Goal: Task Accomplishment & Management: Manage account settings

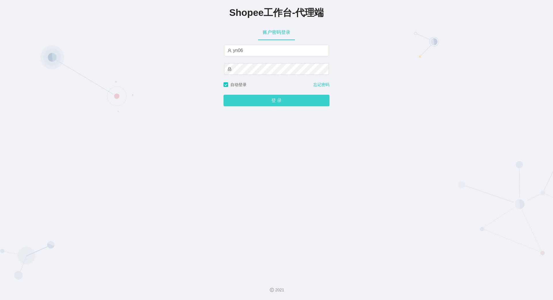
click at [224, 95] on button "登 录" at bounding box center [277, 101] width 106 height 12
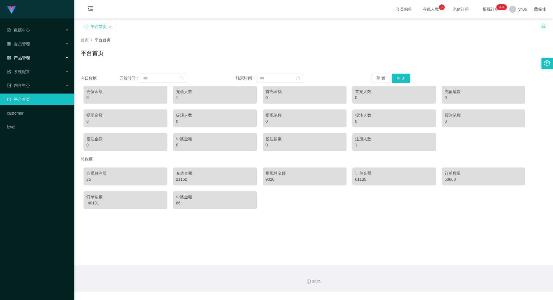
click at [29, 56] on span "产品管理" at bounding box center [18, 57] width 23 height 5
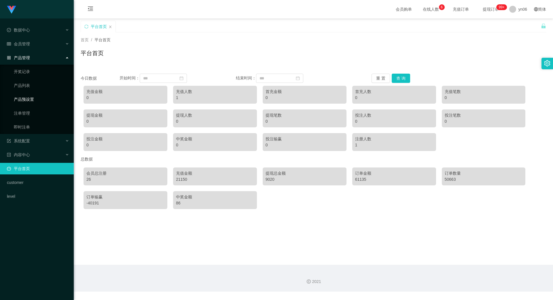
click at [34, 98] on link "产品预设置" at bounding box center [41, 99] width 55 height 12
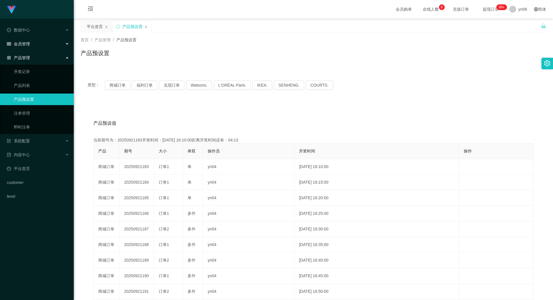
click at [31, 43] on div "会员管理" at bounding box center [37, 44] width 74 height 12
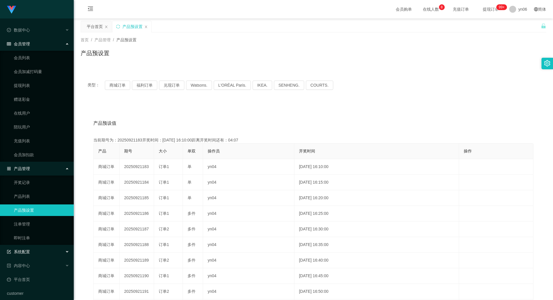
click at [31, 251] on div "系统配置" at bounding box center [37, 252] width 74 height 12
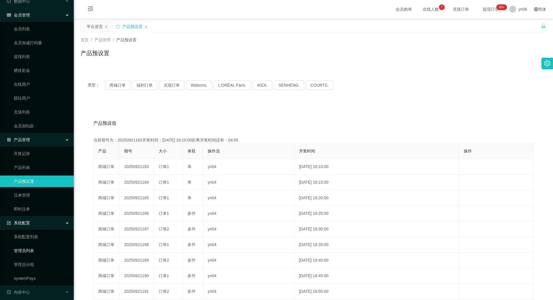
scroll to position [58, 0]
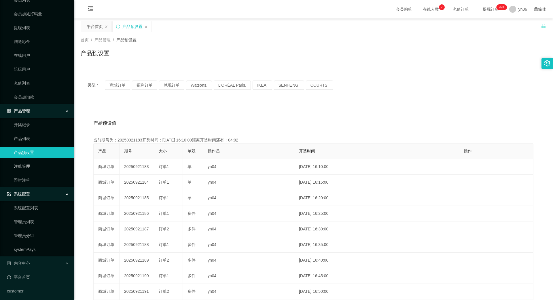
click at [25, 163] on link "注单管理" at bounding box center [41, 166] width 55 height 12
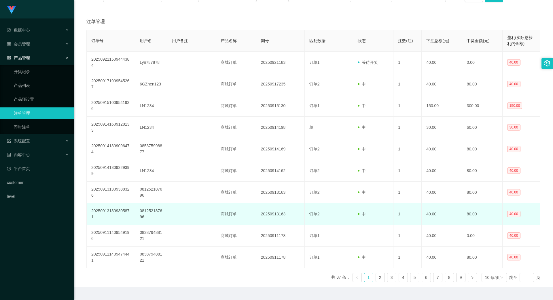
scroll to position [29, 0]
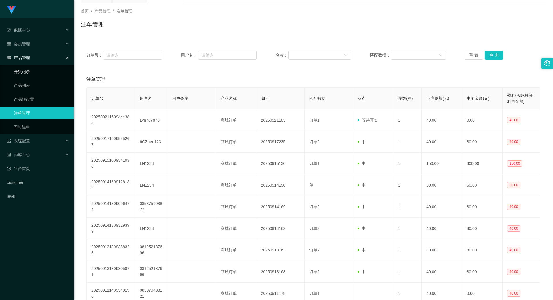
click at [37, 73] on link "开奖记录" at bounding box center [41, 72] width 55 height 12
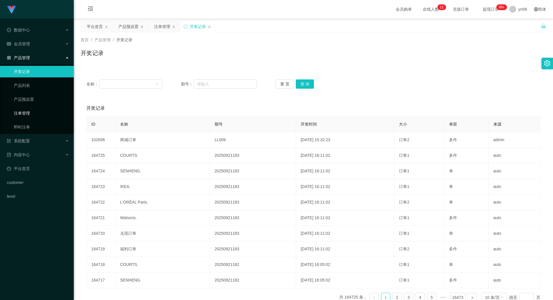
click at [33, 112] on link "注单管理" at bounding box center [41, 113] width 55 height 12
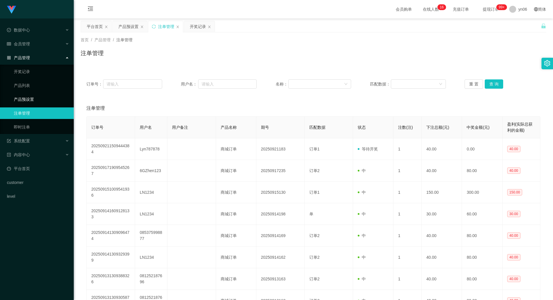
click at [34, 95] on link "产品预设置" at bounding box center [41, 99] width 55 height 12
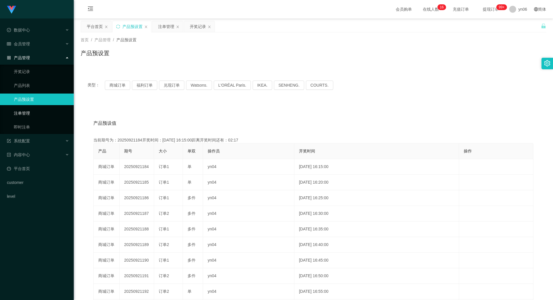
click at [33, 112] on link "注单管理" at bounding box center [41, 113] width 55 height 12
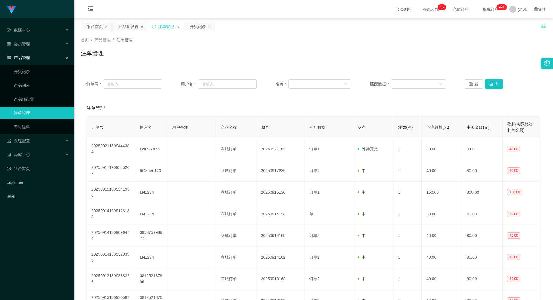
click at [33, 110] on link "注单管理" at bounding box center [41, 113] width 55 height 12
click at [29, 97] on link "产品预设置" at bounding box center [41, 99] width 55 height 12
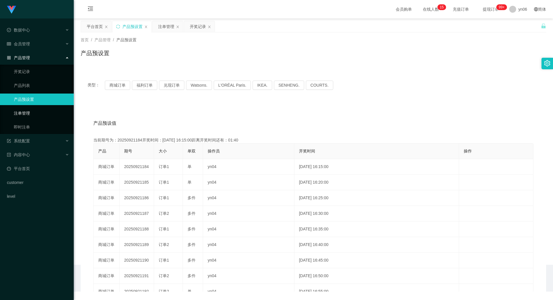
click at [31, 111] on link "注单管理" at bounding box center [41, 113] width 55 height 12
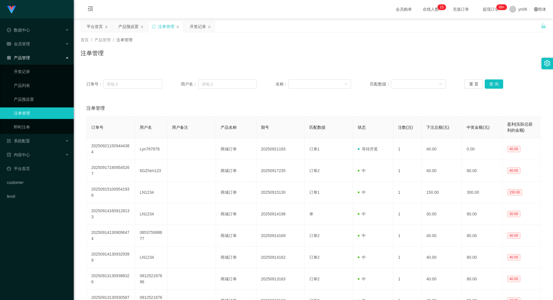
click at [39, 110] on link "注单管理" at bounding box center [41, 113] width 55 height 12
click at [193, 27] on div "开奖记录" at bounding box center [198, 26] width 16 height 11
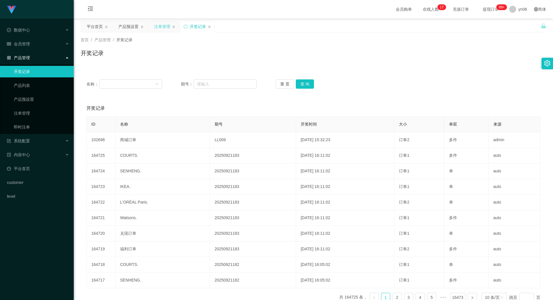
click at [162, 27] on div "注单管理" at bounding box center [162, 26] width 16 height 11
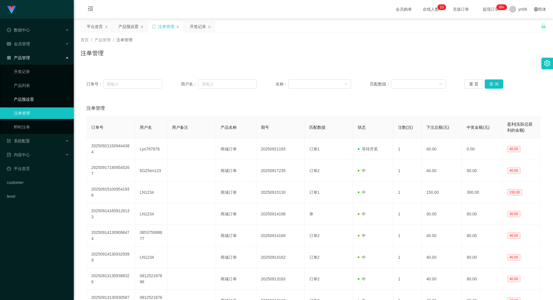
click at [28, 94] on link "产品预设置" at bounding box center [41, 99] width 55 height 12
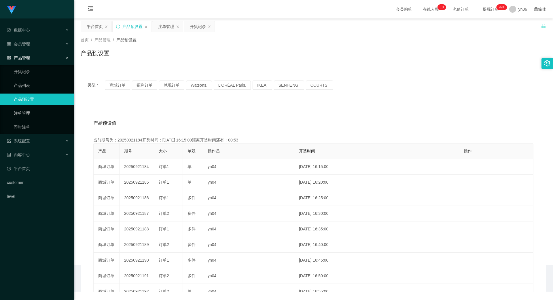
click at [24, 111] on link "注单管理" at bounding box center [41, 113] width 55 height 12
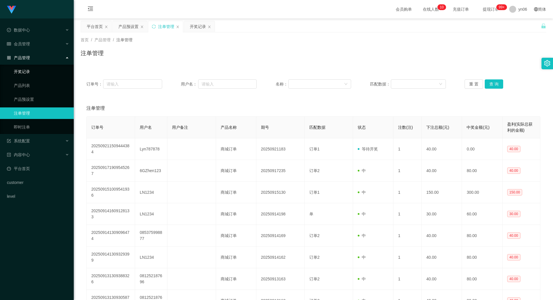
click at [25, 69] on link "开奖记录" at bounding box center [41, 72] width 55 height 12
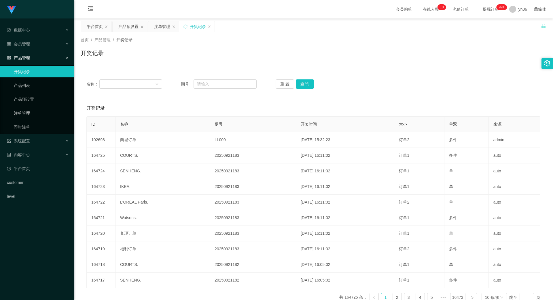
click at [27, 111] on link "注单管理" at bounding box center [41, 113] width 55 height 12
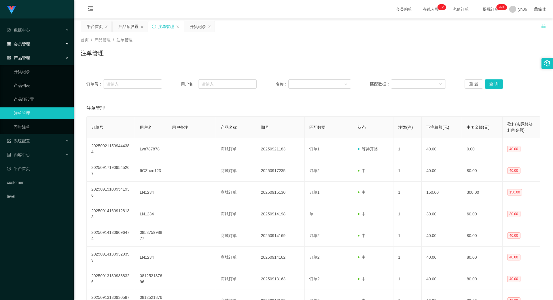
click at [26, 44] on span "会员管理" at bounding box center [18, 44] width 23 height 5
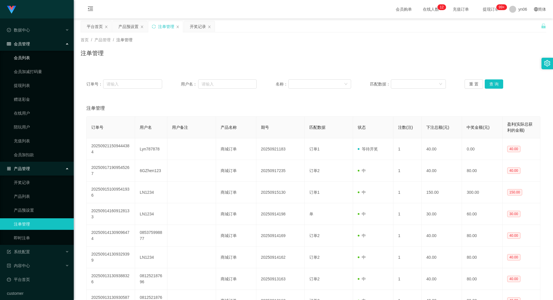
click at [27, 59] on link "会员列表" at bounding box center [41, 58] width 55 height 12
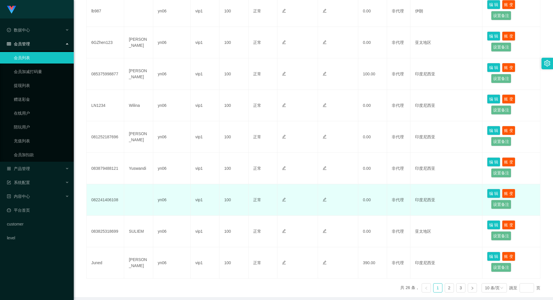
scroll to position [212, 0]
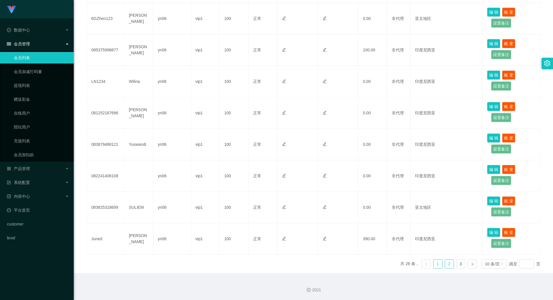
click at [445, 265] on link "2" at bounding box center [449, 263] width 9 height 9
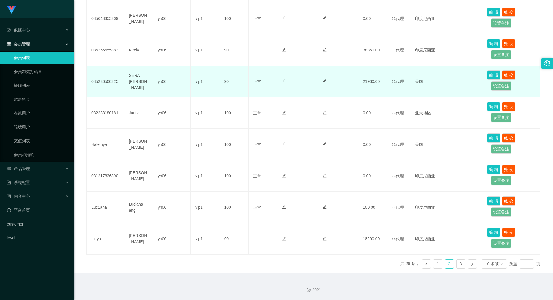
scroll to position [220, 0]
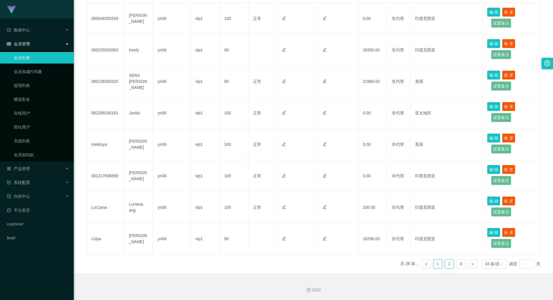
click at [434, 261] on link "1" at bounding box center [438, 263] width 9 height 9
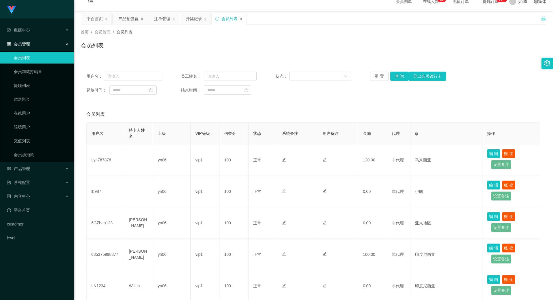
scroll to position [0, 0]
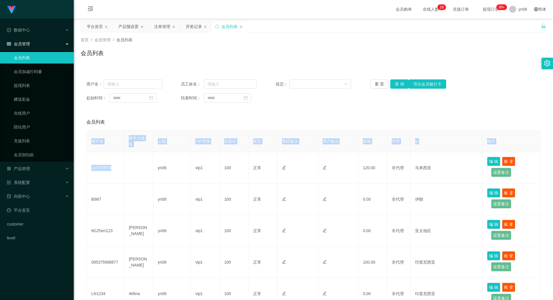
drag, startPoint x: 115, startPoint y: 165, endPoint x: 84, endPoint y: 165, distance: 30.3
click at [84, 165] on div "会员列表 用户名 持卡人姓名 上级 VIP等级 信誉分 状态 系统备注 用户备注 金额 代理 ip 操作 Lyn787878 yn06 vip1 100 正常…" at bounding box center [314, 299] width 466 height 371
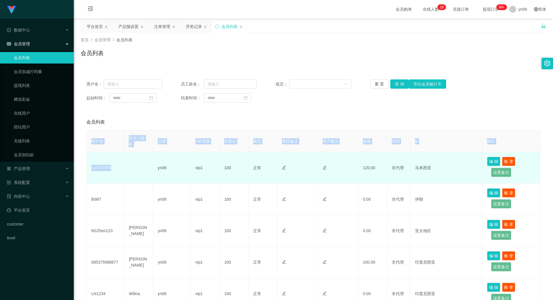
click at [97, 167] on td "Lyn787878" at bounding box center [105, 167] width 37 height 31
click at [110, 167] on td "Lyn787878" at bounding box center [105, 167] width 37 height 31
click at [109, 167] on td "Lyn787878" at bounding box center [105, 167] width 37 height 31
copy td "Lyn787878"
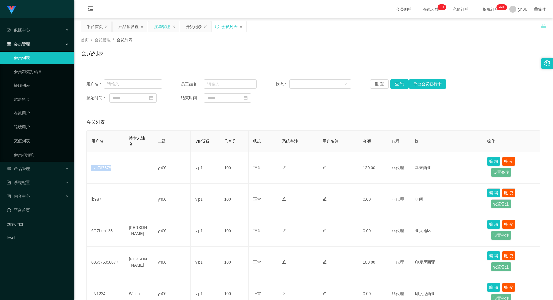
click at [160, 27] on div "注单管理" at bounding box center [162, 26] width 16 height 11
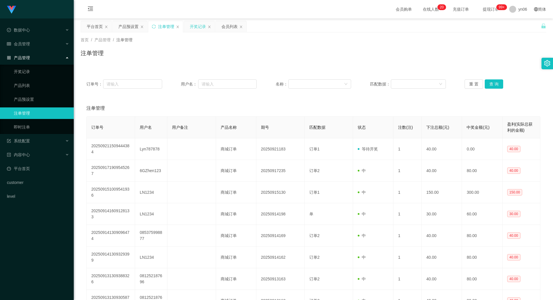
click at [194, 28] on div "开奖记录" at bounding box center [198, 26] width 16 height 11
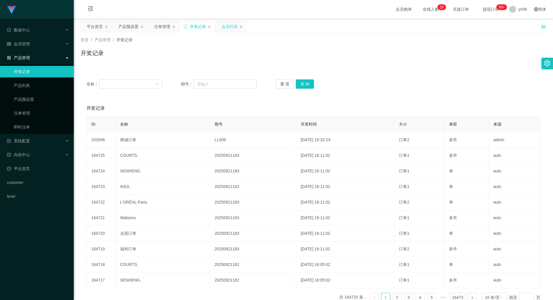
click at [233, 27] on div "会员列表" at bounding box center [230, 26] width 16 height 11
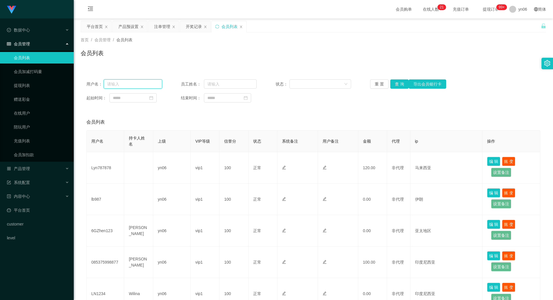
click at [127, 83] on input "text" at bounding box center [133, 83] width 59 height 9
paste input "Lyn787878"
type input "Lyn787878"
click at [397, 84] on button "查 询" at bounding box center [400, 83] width 18 height 9
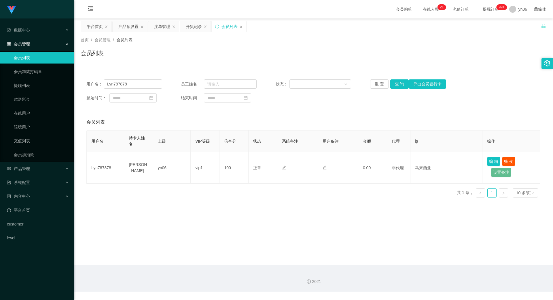
click at [31, 42] on div "会员管理" at bounding box center [37, 44] width 74 height 12
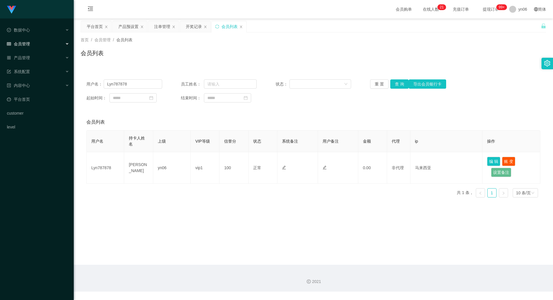
click at [31, 42] on div "会员管理" at bounding box center [37, 44] width 74 height 12
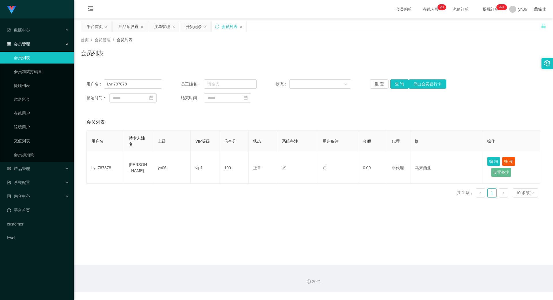
click at [481, 9] on span "提现订单 99+" at bounding box center [491, 9] width 22 height 4
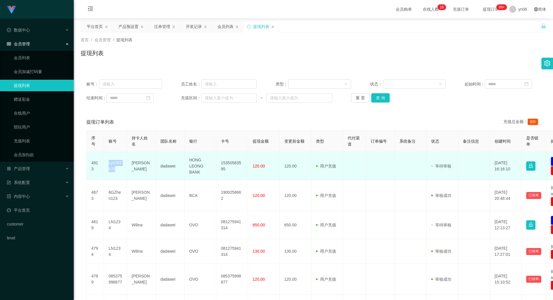
drag, startPoint x: 118, startPoint y: 170, endPoint x: 106, endPoint y: 164, distance: 12.8
click at [106, 164] on td "Lyn787878" at bounding box center [115, 166] width 23 height 28
copy td "Lyn787878"
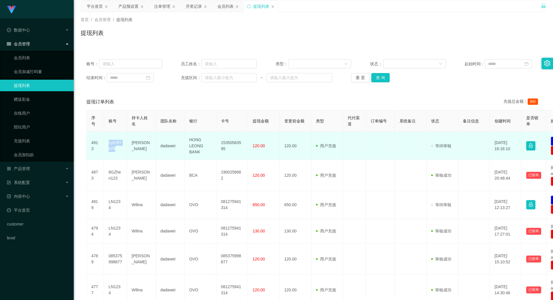
scroll to position [29, 0]
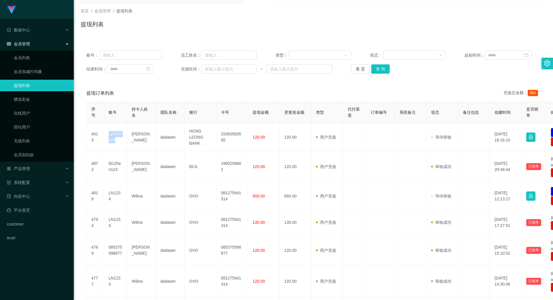
click at [48, 85] on link "提现列表" at bounding box center [41, 86] width 55 height 12
click at [127, 11] on span "提现列表" at bounding box center [124, 11] width 16 height 5
click at [103, 12] on span "会员管理" at bounding box center [103, 11] width 16 height 5
click at [32, 165] on div "产品管理" at bounding box center [37, 169] width 74 height 12
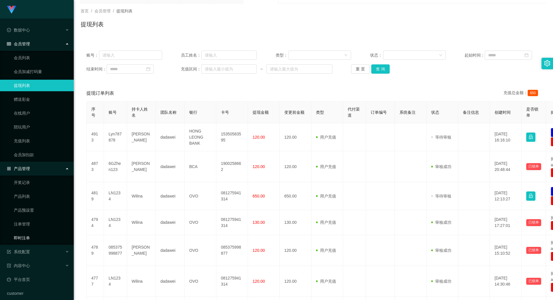
click at [31, 236] on link "即时注单" at bounding box center [41, 238] width 55 height 12
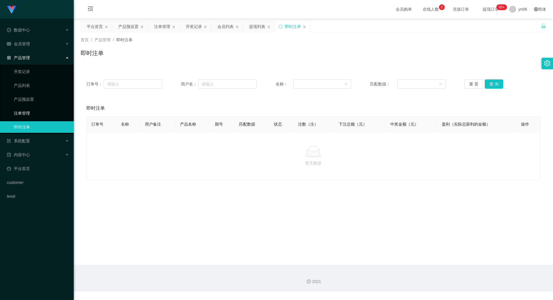
click at [34, 112] on link "注单管理" at bounding box center [41, 113] width 55 height 12
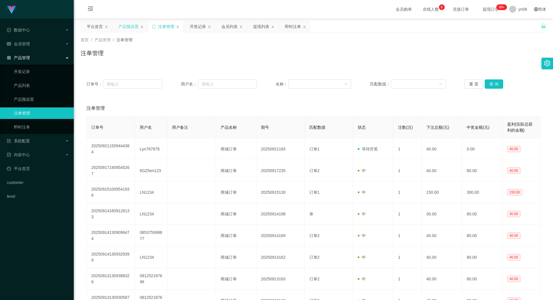
click at [131, 29] on div "产品预设置" at bounding box center [128, 26] width 20 height 11
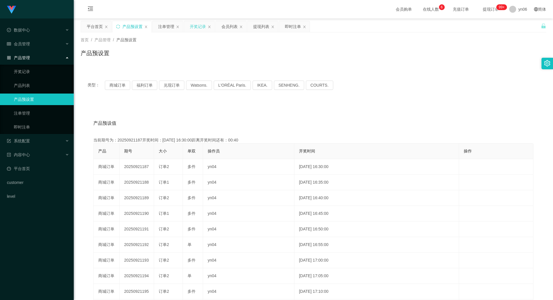
click at [196, 27] on div "开奖记录" at bounding box center [198, 26] width 16 height 11
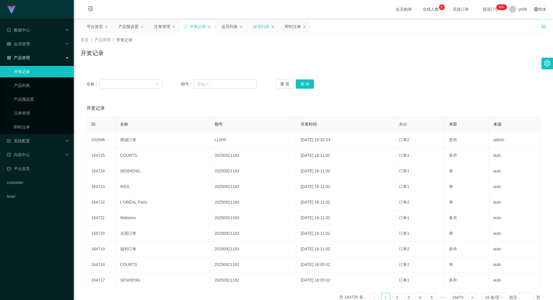
click at [259, 28] on div "提现列表" at bounding box center [261, 26] width 16 height 11
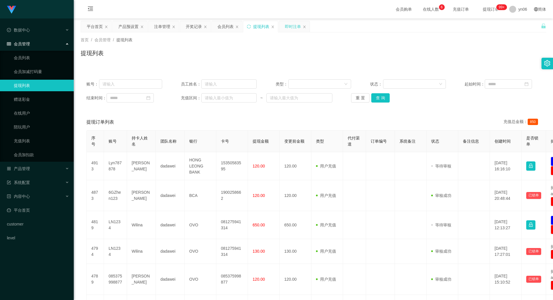
click at [287, 27] on div "即时注单" at bounding box center [293, 26] width 16 height 11
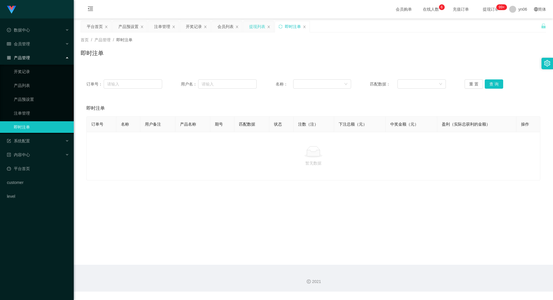
click at [259, 27] on div "提现列表" at bounding box center [257, 26] width 16 height 11
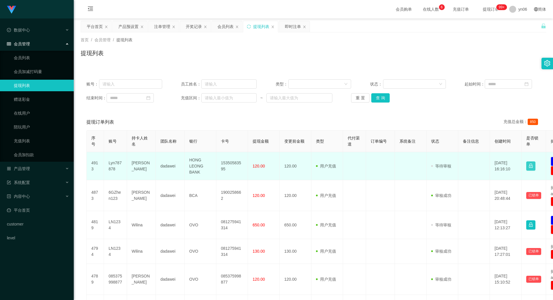
click at [533, 166] on button "button" at bounding box center [531, 165] width 9 height 9
click at [465, 179] on td at bounding box center [475, 166] width 32 height 28
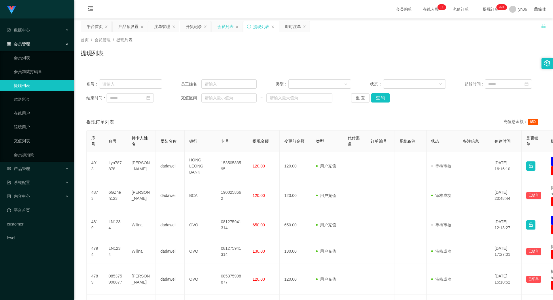
click at [225, 28] on div "会员列表" at bounding box center [226, 26] width 16 height 11
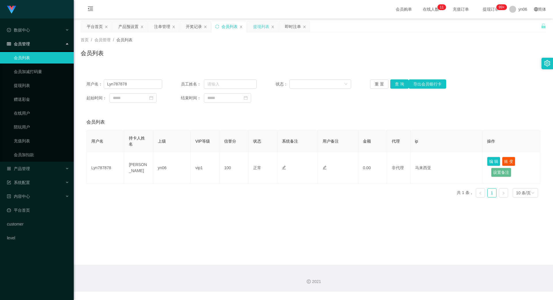
click at [261, 27] on div "提现列表" at bounding box center [261, 26] width 16 height 11
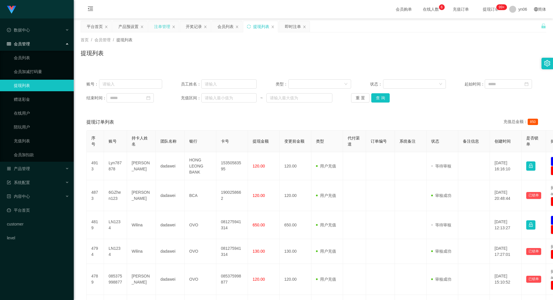
click at [160, 26] on div "注单管理" at bounding box center [162, 26] width 16 height 11
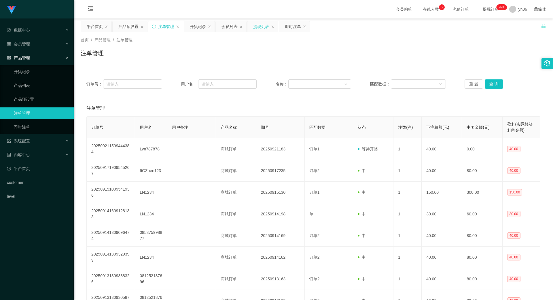
click at [262, 26] on div "提现列表" at bounding box center [261, 26] width 16 height 11
